Goal: Communication & Community: Answer question/provide support

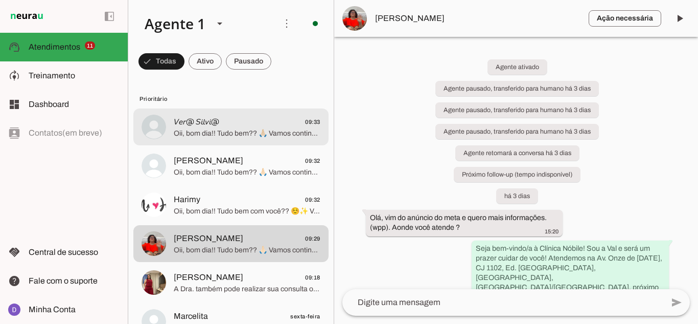
click at [191, 139] on div at bounding box center [247, 127] width 147 height 25
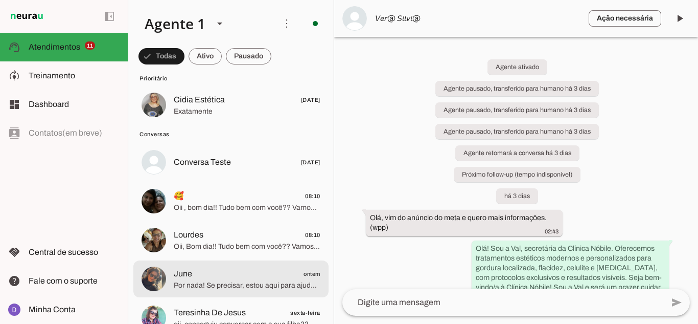
scroll to position [460, 0]
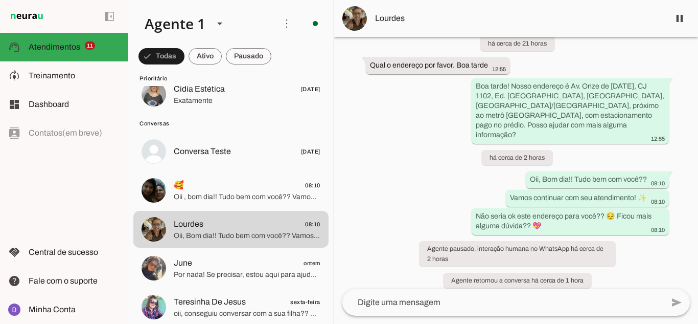
scroll to position [153, 0]
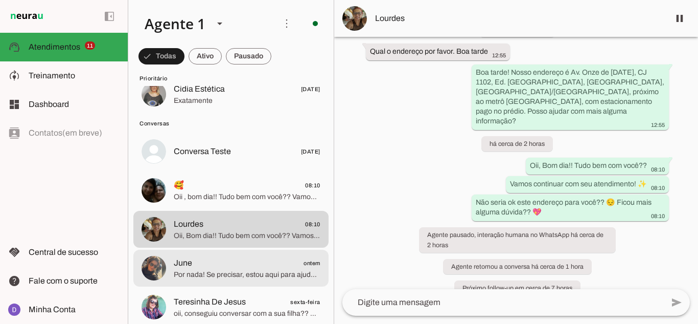
click at [198, 275] on span "Por nada! Se precisar, estou aqui para ajudar. Deseja agendar sua avaliação gra…" at bounding box center [247, 274] width 147 height 10
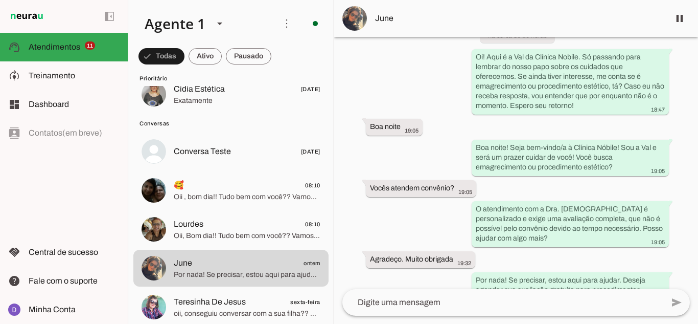
scroll to position [442, 0]
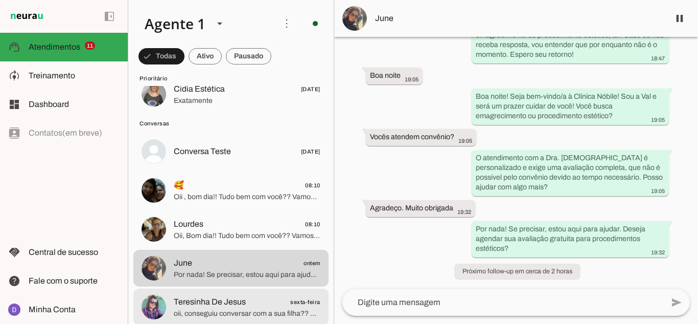
click at [222, 307] on span "Teresinha De Jesus" at bounding box center [210, 301] width 72 height 12
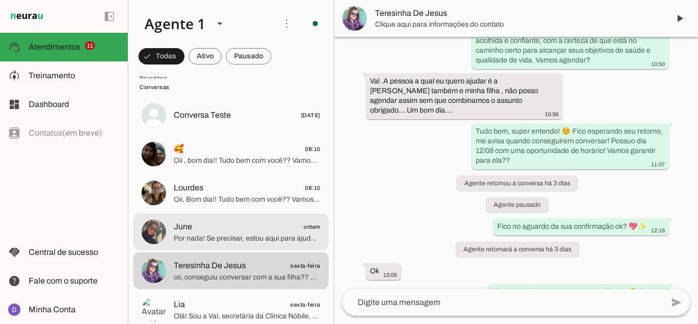
scroll to position [562, 0]
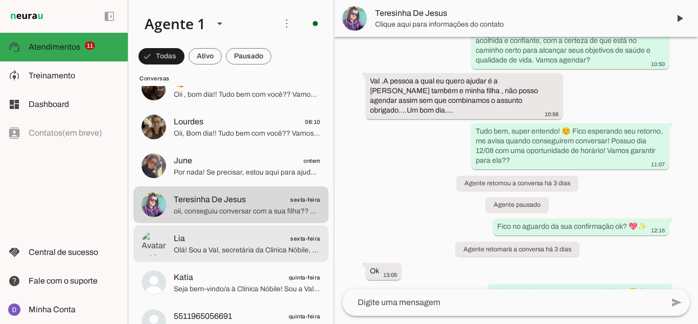
click at [223, 251] on span "Olá! Sou a Val, secretária da Clínica Nóbile, onde a Dra. [DEMOGRAPHIC_DATA] of…" at bounding box center [247, 250] width 147 height 10
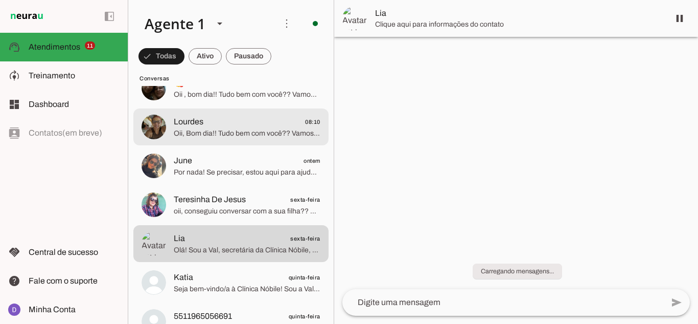
click at [215, 137] on span "Oii, Bom dia!! Tudo bem com você?? Vamos continuar com seu atendimento! ✨ Não s…" at bounding box center [247, 133] width 147 height 10
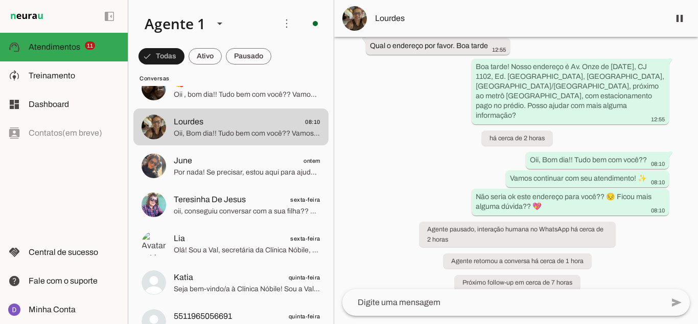
scroll to position [161, 0]
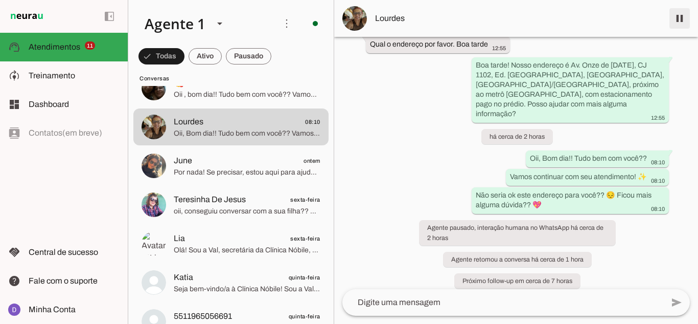
click at [679, 20] on span at bounding box center [680, 18] width 25 height 25
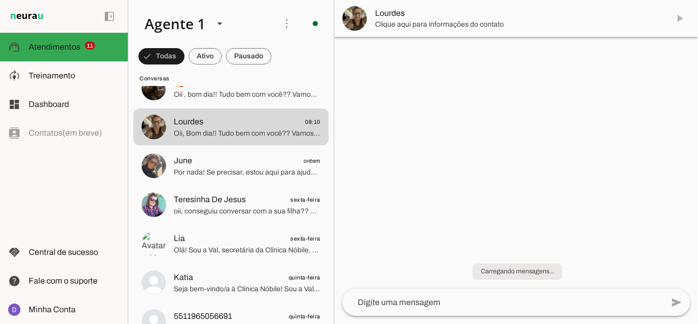
scroll to position [0, 0]
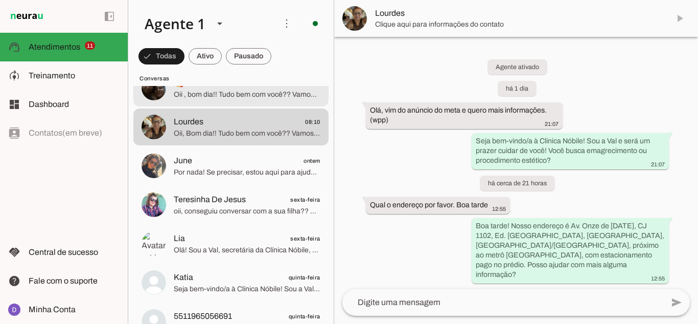
click at [220, 98] on span "Oii , bom dia!! Tudo bem com você?? Vamos continuar com seu agendamento!! ✨" at bounding box center [247, 94] width 147 height 10
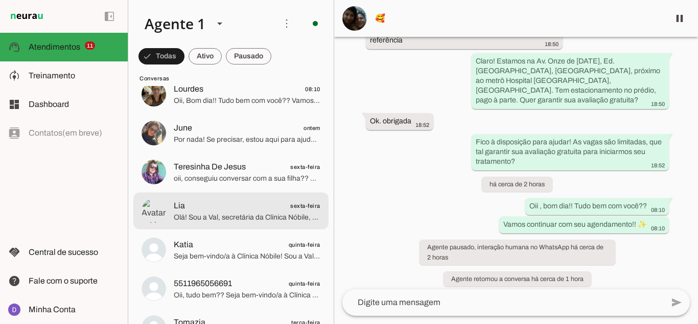
scroll to position [613, 0]
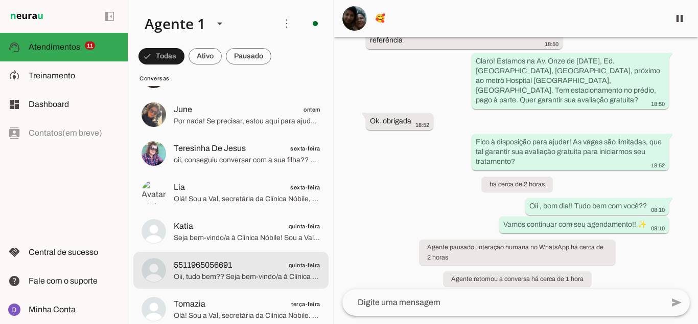
click at [239, 263] on span "5511965056691 quinta-feira" at bounding box center [247, 265] width 147 height 13
